Goal: Task Accomplishment & Management: Manage account settings

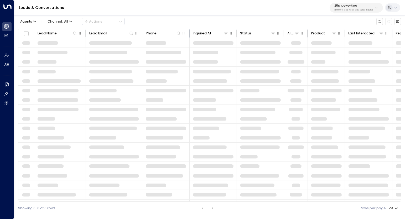
click at [349, 6] on p "25N Coworking" at bounding box center [354, 5] width 39 height 3
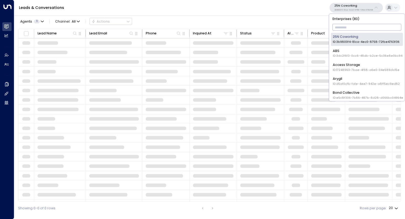
click at [345, 28] on input "text" at bounding box center [367, 27] width 69 height 9
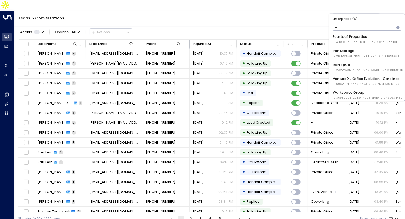
type input "*"
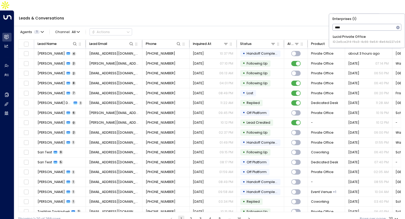
type input "****"
click at [340, 44] on span "ID: 2e8ce2f4-f9a3-4c66-9e54-41e64d227c04" at bounding box center [367, 42] width 68 height 4
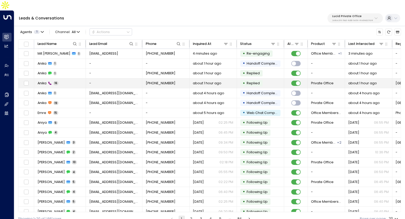
click at [111, 79] on td "-" at bounding box center [114, 84] width 57 height 10
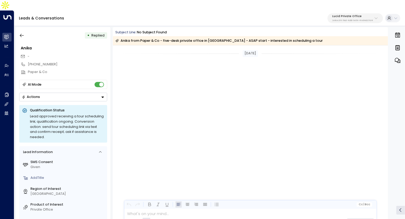
scroll to position [388, 0]
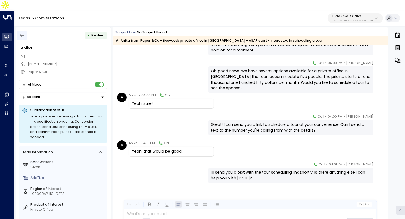
click at [22, 33] on icon "button" at bounding box center [21, 35] width 5 height 5
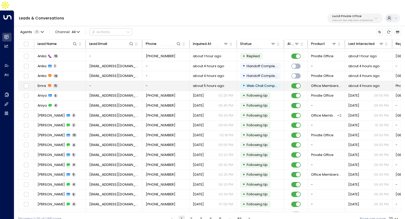
scroll to position [33, 0]
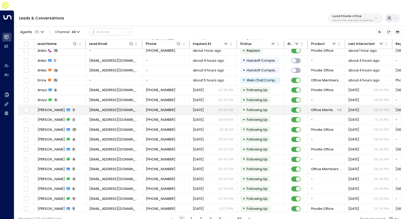
click at [60, 105] on td "[PERSON_NAME] 3" at bounding box center [60, 110] width 52 height 10
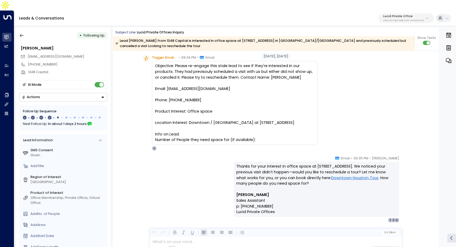
scroll to position [15, 0]
